Goal: Task Accomplishment & Management: Use online tool/utility

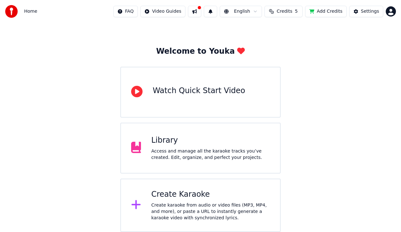
click at [190, 152] on div "Access and manage all the karaoke tracks you’ve created. Edit, organize, and pe…" at bounding box center [210, 154] width 119 height 13
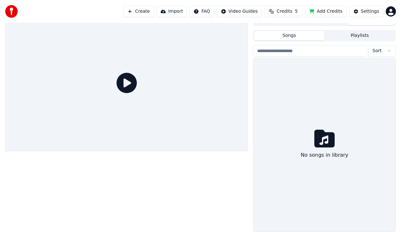
scroll to position [8, 0]
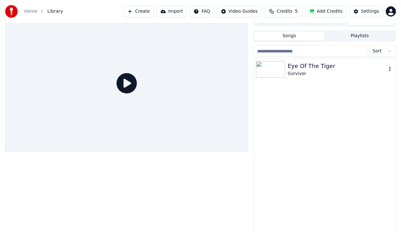
click at [313, 67] on div "Eye Of The Tiger" at bounding box center [336, 66] width 99 height 9
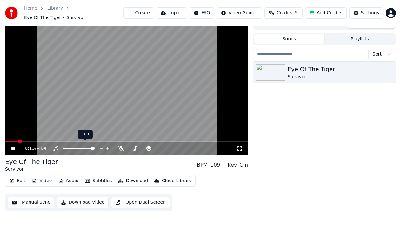
click at [51, 135] on video at bounding box center [126, 86] width 243 height 136
click at [48, 142] on div "0:13 / 4:04" at bounding box center [126, 148] width 243 height 13
click at [48, 137] on video at bounding box center [126, 86] width 243 height 136
click at [32, 139] on span at bounding box center [31, 141] width 4 height 4
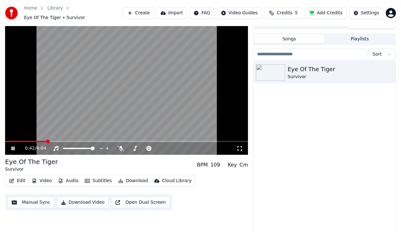
click at [47, 139] on span at bounding box center [48, 141] width 4 height 4
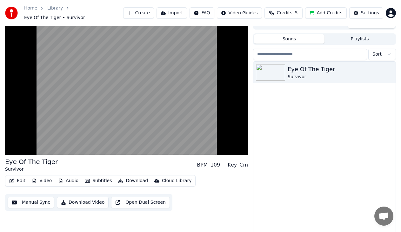
click at [95, 180] on button "Subtitles" at bounding box center [98, 180] width 32 height 9
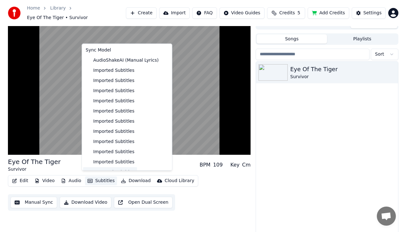
scroll to position [55, 0]
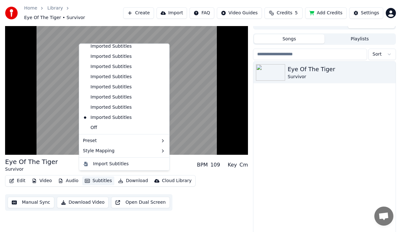
click at [161, 117] on icon at bounding box center [164, 117] width 7 height 5
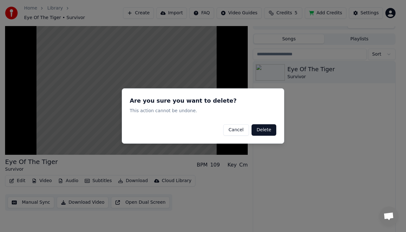
click at [265, 129] on button "Delete" at bounding box center [264, 129] width 25 height 11
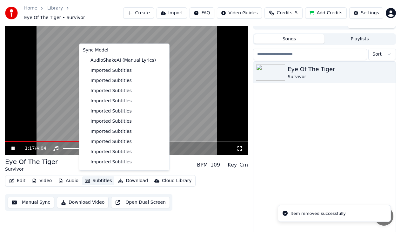
click at [92, 177] on button "Subtitles" at bounding box center [98, 180] width 32 height 9
click at [161, 161] on icon at bounding box center [163, 161] width 4 height 5
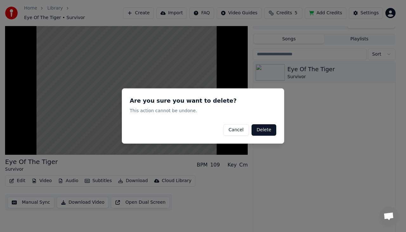
click at [264, 127] on button "Delete" at bounding box center [264, 129] width 25 height 11
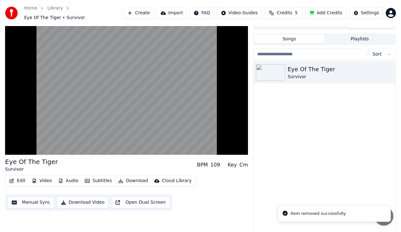
click at [99, 175] on div "Edit Video Audio Subtitles Download Cloud Library" at bounding box center [100, 180] width 190 height 11
click at [93, 176] on button "Subtitles" at bounding box center [98, 180] width 32 height 9
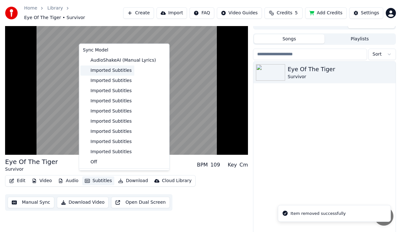
click at [111, 70] on div "Imported Subtitles" at bounding box center [107, 70] width 54 height 10
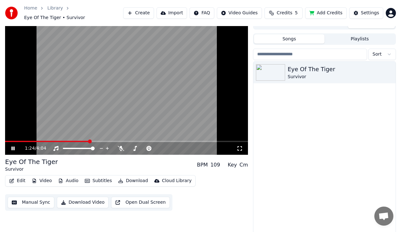
click at [98, 177] on button "Subtitles" at bounding box center [98, 180] width 32 height 9
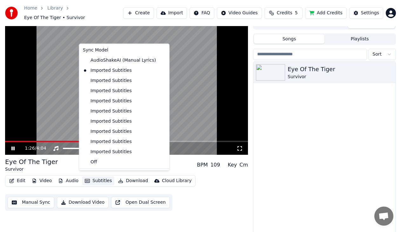
click at [161, 69] on icon at bounding box center [163, 70] width 4 height 5
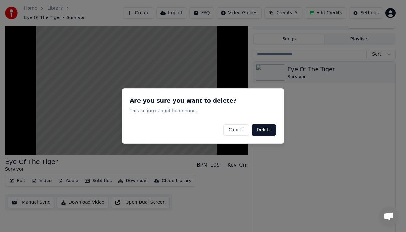
click at [258, 126] on button "Delete" at bounding box center [264, 129] width 25 height 11
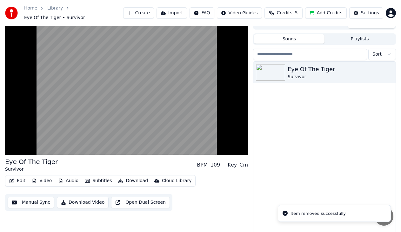
click at [100, 176] on button "Subtitles" at bounding box center [98, 180] width 32 height 9
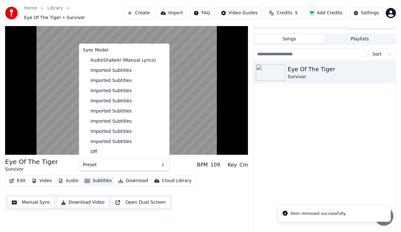
click at [161, 69] on icon at bounding box center [164, 70] width 7 height 5
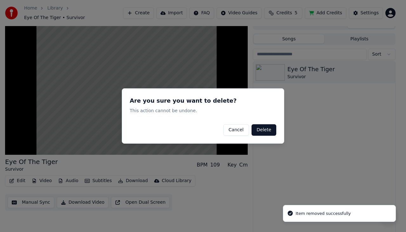
click at [267, 129] on button "Delete" at bounding box center [264, 129] width 25 height 11
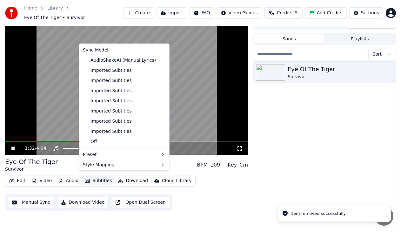
click at [98, 180] on button "Subtitles" at bounding box center [98, 180] width 32 height 9
click at [161, 69] on icon at bounding box center [163, 70] width 4 height 5
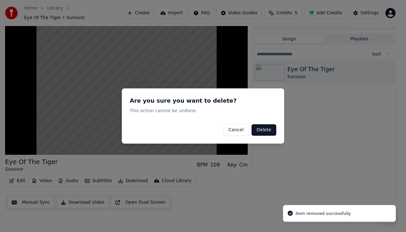
click at [268, 129] on button "Delete" at bounding box center [264, 129] width 25 height 11
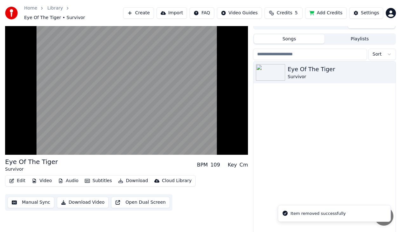
click at [102, 177] on button "Subtitles" at bounding box center [98, 180] width 32 height 9
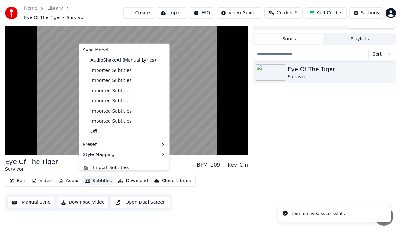
click at [161, 69] on icon at bounding box center [163, 70] width 4 height 5
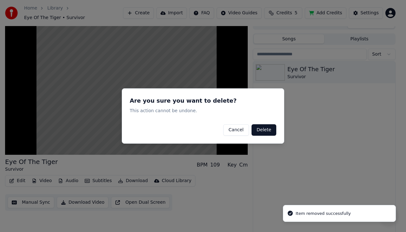
click at [268, 134] on button "Delete" at bounding box center [264, 129] width 25 height 11
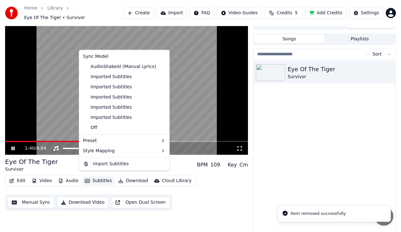
click at [101, 177] on button "Subtitles" at bounding box center [98, 180] width 32 height 9
click at [161, 77] on icon at bounding box center [163, 76] width 4 height 5
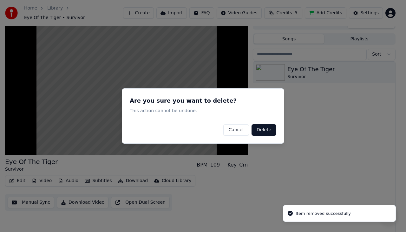
click at [264, 130] on button "Delete" at bounding box center [264, 129] width 25 height 11
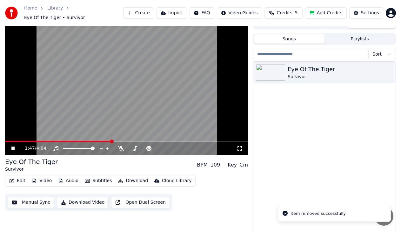
click at [103, 177] on button "Subtitles" at bounding box center [98, 180] width 32 height 9
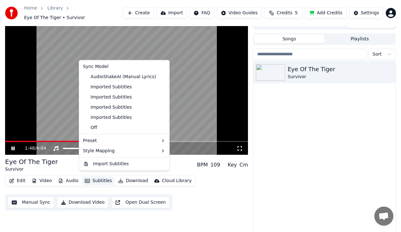
click at [161, 87] on icon at bounding box center [163, 86] width 4 height 5
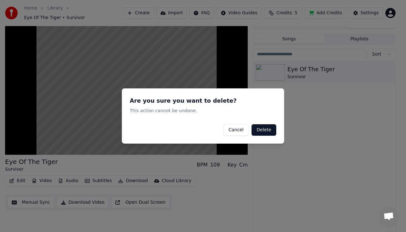
click at [264, 128] on button "Delete" at bounding box center [264, 129] width 25 height 11
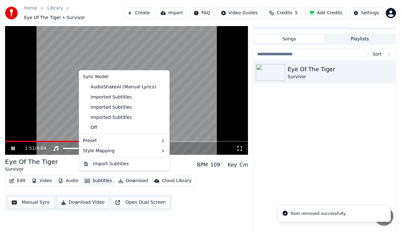
click at [102, 176] on button "Subtitles" at bounding box center [98, 180] width 32 height 9
click at [161, 95] on icon at bounding box center [164, 97] width 7 height 5
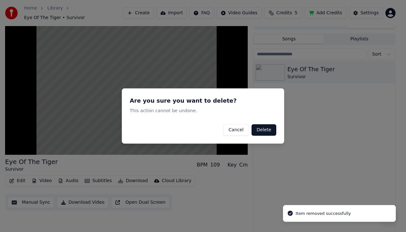
click at [268, 131] on button "Delete" at bounding box center [264, 129] width 25 height 11
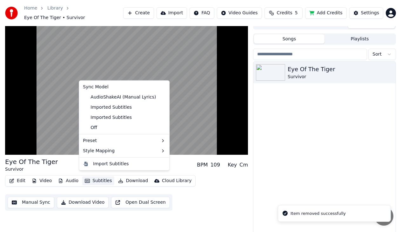
click at [103, 176] on button "Subtitles" at bounding box center [98, 180] width 32 height 9
click at [161, 105] on icon at bounding box center [163, 107] width 4 height 5
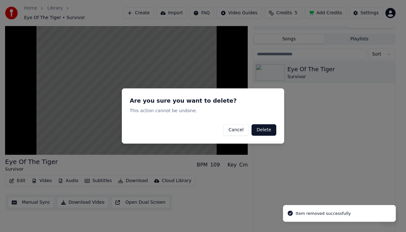
drag, startPoint x: 260, startPoint y: 131, endPoint x: 240, endPoint y: 139, distance: 21.5
click at [260, 131] on button "Delete" at bounding box center [264, 129] width 25 height 11
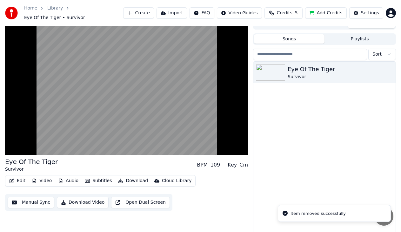
click at [104, 178] on button "Subtitles" at bounding box center [98, 180] width 32 height 9
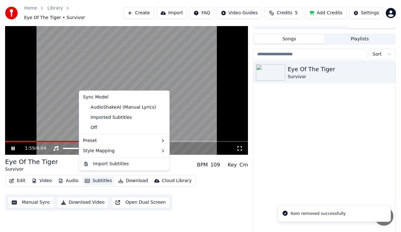
click at [161, 117] on icon at bounding box center [164, 117] width 7 height 5
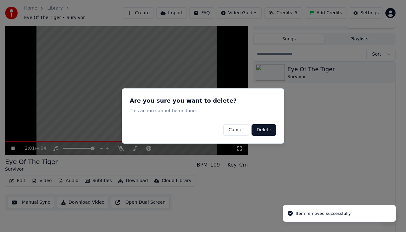
click at [263, 131] on button "Delete" at bounding box center [264, 129] width 25 height 11
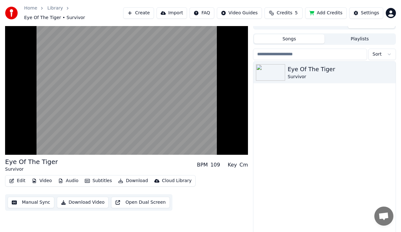
click at [101, 177] on button "Subtitles" at bounding box center [98, 180] width 32 height 9
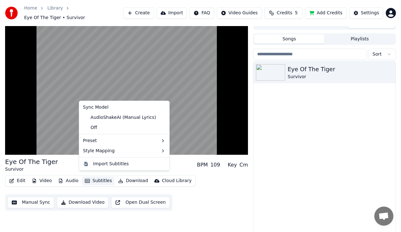
click at [161, 117] on icon at bounding box center [164, 117] width 7 height 5
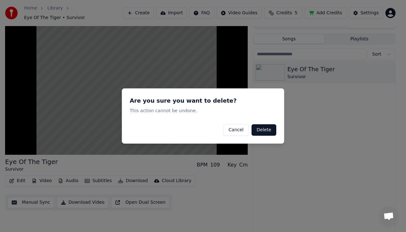
click at [260, 126] on button "Delete" at bounding box center [264, 129] width 25 height 11
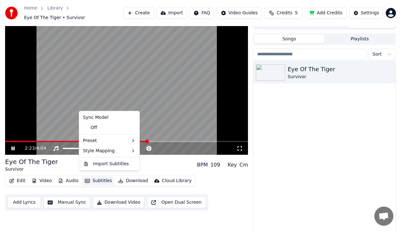
click at [106, 177] on button "Subtitles" at bounding box center [98, 180] width 32 height 9
click at [311, 129] on div "Eye Of The Tiger Survivor" at bounding box center [324, 148] width 142 height 173
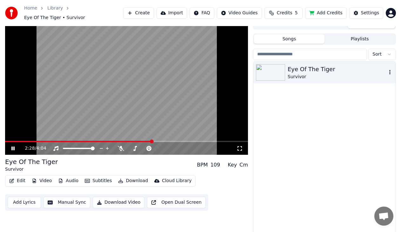
click at [327, 74] on div "Survivor" at bounding box center [336, 77] width 99 height 6
click at [17, 141] on span at bounding box center [11, 141] width 12 height 1
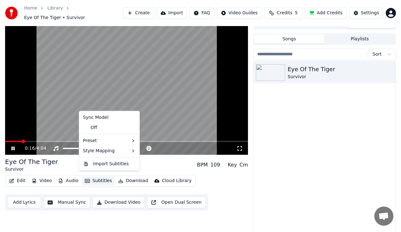
click at [96, 176] on button "Subtitles" at bounding box center [98, 180] width 32 height 9
click at [106, 128] on div "Off" at bounding box center [109, 127] width 58 height 10
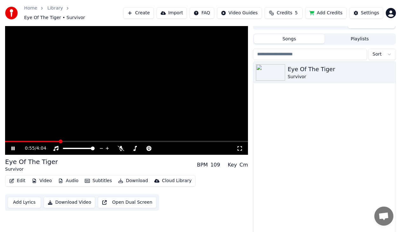
click at [63, 139] on span at bounding box center [61, 141] width 4 height 4
click at [100, 179] on button "Subtitles" at bounding box center [98, 180] width 32 height 9
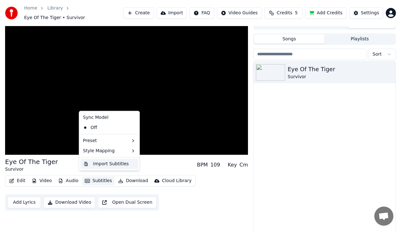
click at [103, 166] on div "Import Subtitles" at bounding box center [111, 164] width 36 height 6
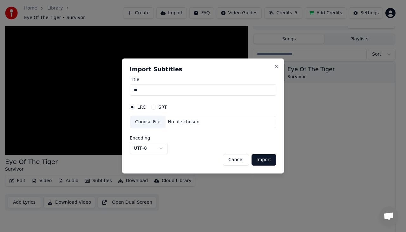
type input "*"
click at [188, 121] on div "No file chosen" at bounding box center [184, 122] width 36 height 6
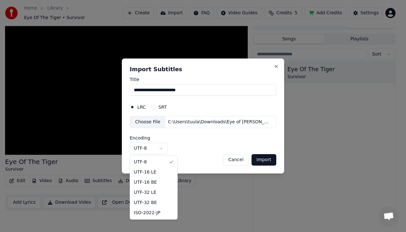
click at [161, 148] on body "**********" at bounding box center [200, 108] width 401 height 232
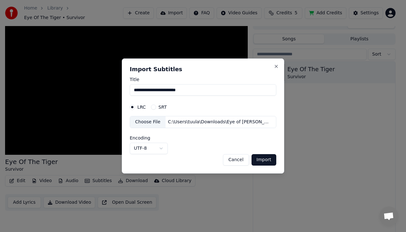
click at [260, 160] on button "Import" at bounding box center [264, 159] width 25 height 11
type input "**********"
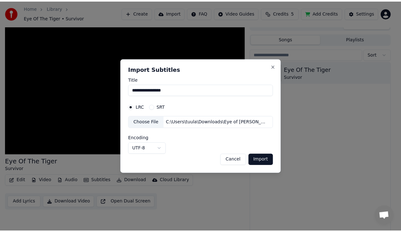
scroll to position [3, 0]
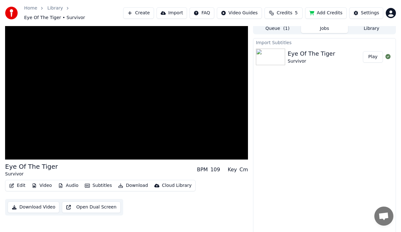
click at [124, 183] on button "Download" at bounding box center [132, 185] width 35 height 9
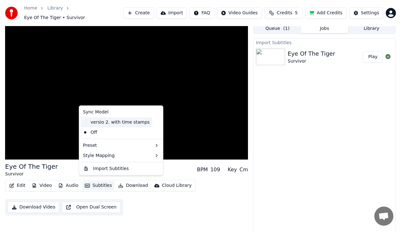
click at [120, 125] on div "versio 2. with time stamps" at bounding box center [116, 122] width 72 height 10
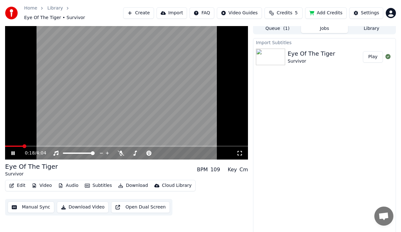
click at [23, 145] on span at bounding box center [14, 145] width 18 height 1
click at [45, 145] on span at bounding box center [126, 145] width 243 height 1
click at [53, 145] on span at bounding box center [126, 145] width 243 height 1
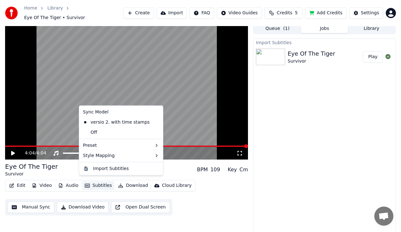
click at [93, 182] on button "Subtitles" at bounding box center [98, 185] width 32 height 9
click at [281, 151] on div "Import Subtitles Eye Of The Tiger Survivor Play" at bounding box center [324, 136] width 143 height 197
click at [105, 181] on button "Subtitles" at bounding box center [98, 185] width 32 height 9
click at [105, 169] on div "Import Subtitles" at bounding box center [111, 168] width 36 height 6
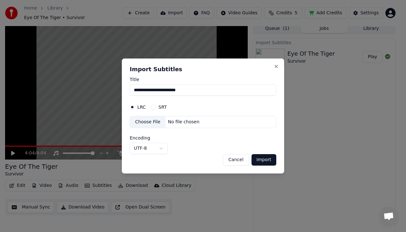
click at [151, 125] on div "Choose File" at bounding box center [148, 121] width 36 height 11
click at [270, 159] on button "Import" at bounding box center [264, 159] width 25 height 11
type input "**********"
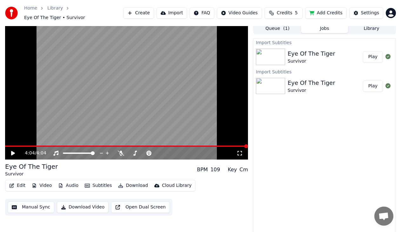
click at [372, 85] on button "Play" at bounding box center [373, 85] width 20 height 11
click at [30, 145] on span at bounding box center [126, 145] width 243 height 1
click at [41, 145] on span at bounding box center [126, 145] width 243 height 1
click at [51, 141] on video at bounding box center [126, 91] width 243 height 136
click at [52, 145] on span at bounding box center [126, 145] width 243 height 1
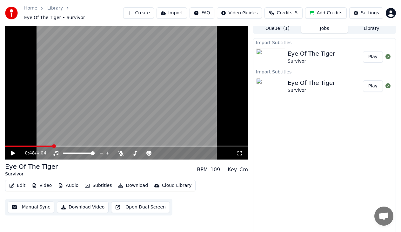
click at [14, 150] on icon at bounding box center [17, 152] width 15 height 5
click at [11, 150] on icon at bounding box center [17, 152] width 15 height 5
click at [97, 181] on button "Subtitles" at bounding box center [98, 185] width 32 height 9
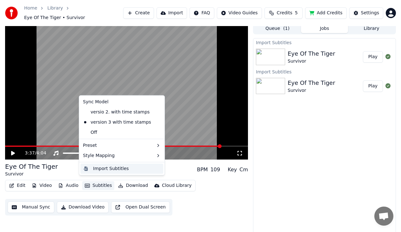
click at [98, 170] on div "Import Subtitles" at bounding box center [111, 168] width 36 height 6
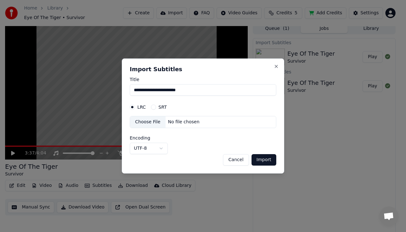
click at [147, 122] on div "Choose File" at bounding box center [148, 121] width 36 height 11
click at [264, 158] on button "Import" at bounding box center [264, 159] width 25 height 11
type input "**********"
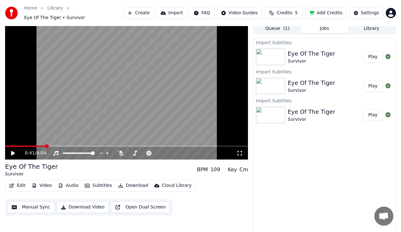
click at [46, 144] on span at bounding box center [47, 146] width 4 height 4
click at [372, 114] on button "Play" at bounding box center [373, 114] width 20 height 11
click at [36, 142] on video at bounding box center [126, 91] width 243 height 136
click at [43, 145] on span at bounding box center [126, 145] width 243 height 1
click at [54, 142] on video at bounding box center [126, 91] width 243 height 136
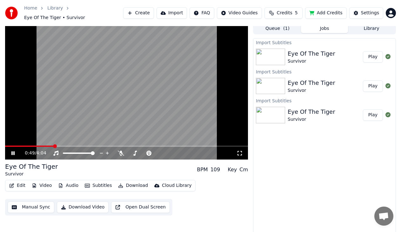
click at [53, 145] on span at bounding box center [126, 145] width 243 height 1
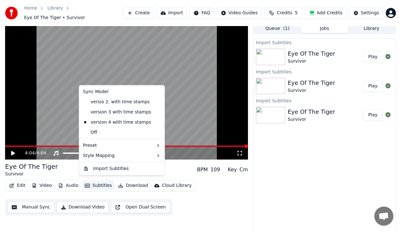
click at [100, 181] on button "Subtitles" at bounding box center [98, 185] width 32 height 9
click at [99, 171] on div "Import Subtitles" at bounding box center [111, 168] width 36 height 6
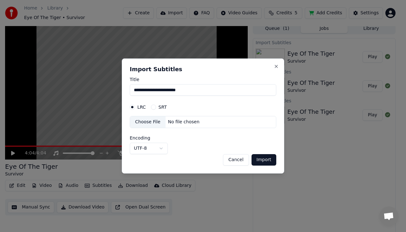
click at [151, 126] on div "Choose File" at bounding box center [148, 121] width 36 height 11
click at [261, 161] on button "Import" at bounding box center [264, 159] width 25 height 11
type input "**********"
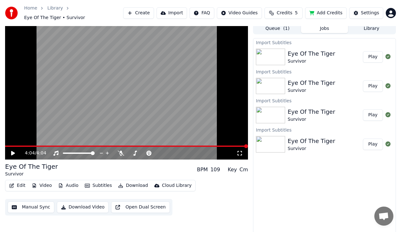
click at [372, 143] on button "Play" at bounding box center [373, 143] width 20 height 11
click at [56, 140] on video at bounding box center [126, 91] width 243 height 136
click at [13, 151] on icon at bounding box center [13, 153] width 4 height 4
click at [30, 145] on span at bounding box center [17, 145] width 25 height 1
click at [49, 140] on video at bounding box center [126, 91] width 243 height 136
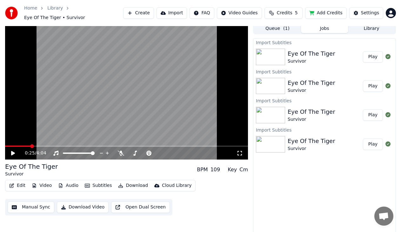
click at [49, 141] on video at bounding box center [126, 91] width 243 height 136
click at [49, 145] on span at bounding box center [126, 145] width 243 height 1
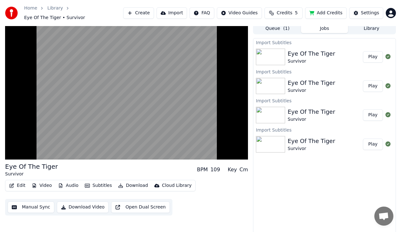
click at [127, 182] on button "Download" at bounding box center [132, 185] width 35 height 9
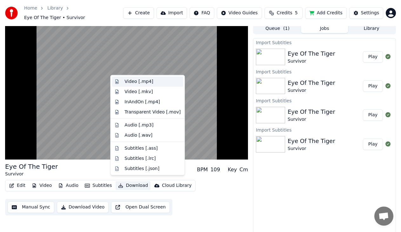
click at [123, 82] on div "Video [.mp4]" at bounding box center [147, 81] width 71 height 10
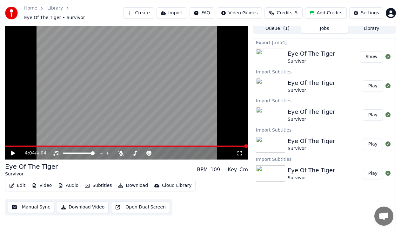
click at [374, 56] on button "Show" at bounding box center [371, 56] width 23 height 11
click at [377, 52] on button "Show" at bounding box center [371, 56] width 23 height 11
